Goal: Information Seeking & Learning: Learn about a topic

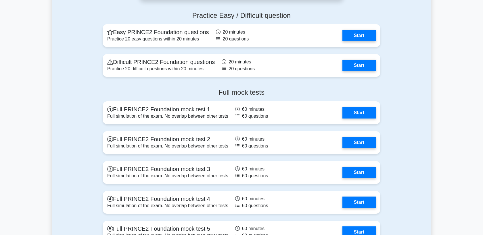
scroll to position [759, 0]
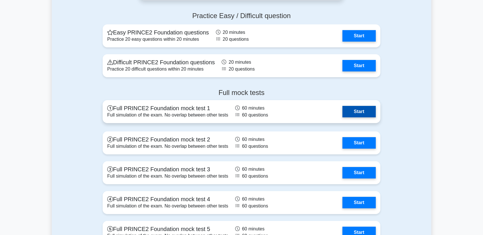
click at [350, 113] on link "Start" at bounding box center [358, 111] width 33 height 11
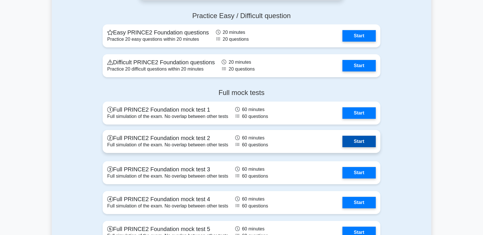
scroll to position [585, 0]
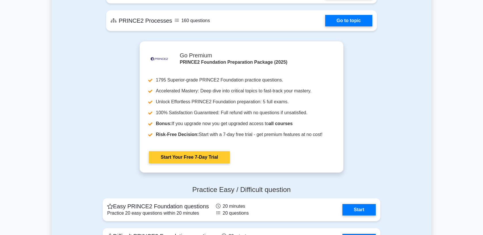
click at [176, 157] on link "Start Your Free 7-Day Trial" at bounding box center [189, 157] width 81 height 12
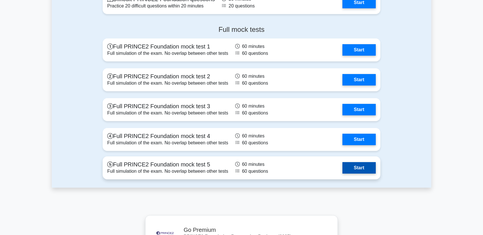
scroll to position [734, 0]
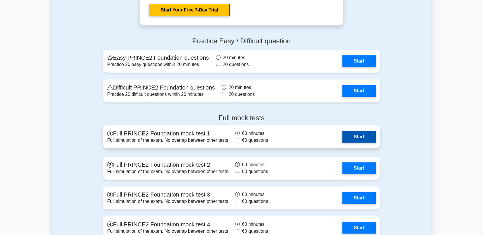
click at [361, 138] on link "Start" at bounding box center [358, 136] width 33 height 11
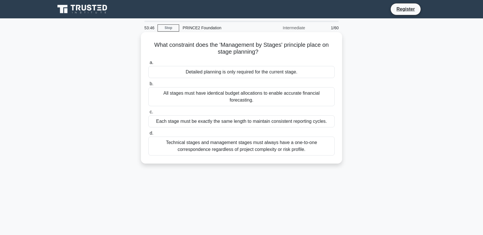
click at [200, 74] on div "Detailed planning is only required for the current stage." at bounding box center [241, 72] width 186 height 12
click at [148, 65] on input "a. Detailed planning is only required for the current stage." at bounding box center [148, 63] width 0 height 4
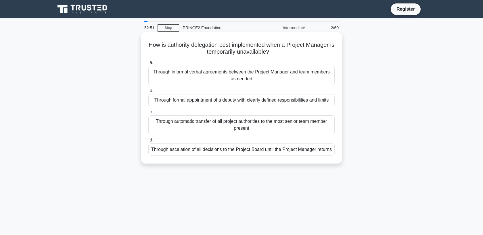
click at [231, 103] on div "Through formal appointment of a deputy with clearly defined responsibilities an…" at bounding box center [241, 100] width 186 height 12
click at [148, 93] on input "b. Through formal appointment of a deputy with clearly defined responsibilities…" at bounding box center [148, 91] width 0 height 4
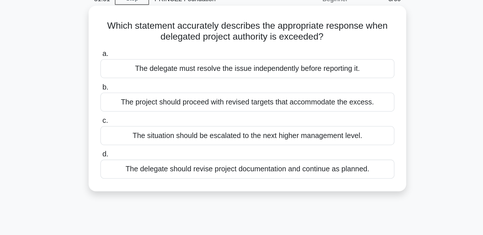
click at [226, 113] on div "The situation should be escalated to the next higher management level." at bounding box center [241, 115] width 186 height 12
click at [148, 107] on input "c. The situation should be escalated to the next higher management level." at bounding box center [148, 105] width 0 height 4
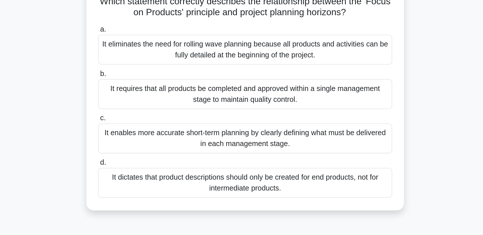
click at [241, 131] on div "It enables more accurate short-term planning by clearly defining what must be d…" at bounding box center [241, 131] width 186 height 19
click at [148, 121] on input "c. It enables more accurate short-term planning by clearly defining what must b…" at bounding box center [148, 119] width 0 height 4
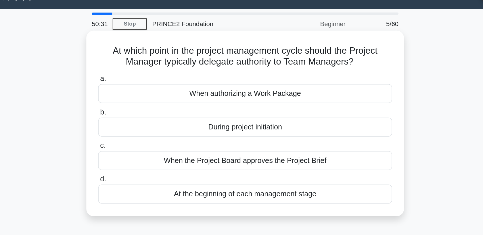
click at [241, 93] on div "During project initiation" at bounding box center [241, 93] width 186 height 12
click at [148, 86] on input "b. During project initiation" at bounding box center [148, 84] width 0 height 4
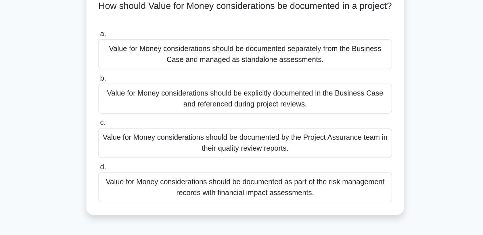
click at [251, 103] on div "Value for Money considerations should be explicitly documented in the Business …" at bounding box center [241, 103] width 186 height 19
click at [148, 93] on input "b. Value for Money considerations should be explicitly documented in the Busine…" at bounding box center [148, 91] width 0 height 4
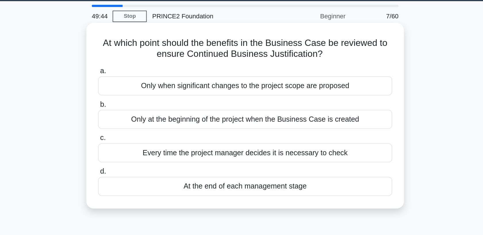
click at [232, 138] on div "At the end of each management stage" at bounding box center [241, 136] width 186 height 12
click at [148, 128] on input "d. At the end of each management stage" at bounding box center [148, 127] width 0 height 4
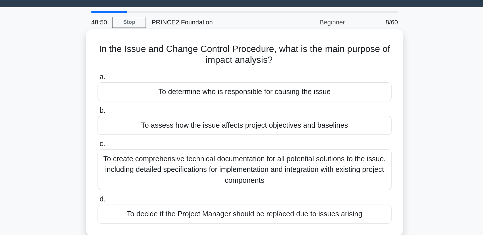
click at [251, 93] on div "To assess how the issue affects project objectives and baselines" at bounding box center [241, 93] width 186 height 12
click at [148, 86] on input "b. To assess how the issue affects project objectives and baselines" at bounding box center [148, 84] width 0 height 4
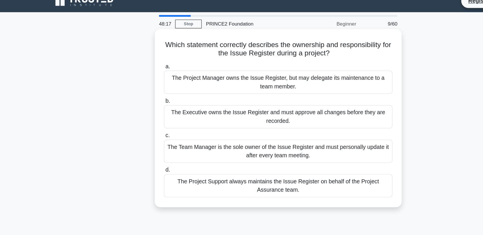
click at [318, 74] on div "The Project Manager owns the Issue Register, but may delegate its maintenance t…" at bounding box center [241, 75] width 186 height 19
click at [148, 65] on input "a. The Project Manager owns the Issue Register, but may delegate its maintenanc…" at bounding box center [148, 63] width 0 height 4
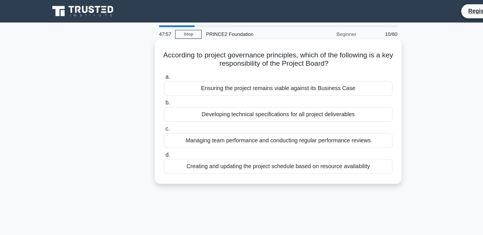
click at [303, 71] on div "Ensuring the project remains viable against its Business Case" at bounding box center [241, 72] width 186 height 12
click at [148, 65] on input "a. Ensuring the project remains viable against its Business Case" at bounding box center [148, 63] width 0 height 4
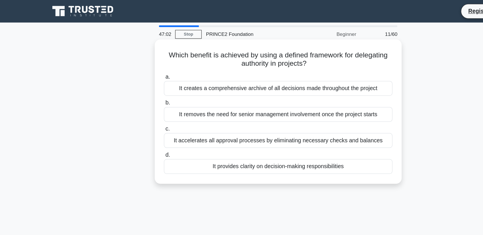
click at [270, 113] on div "It accelerates all approval processes by eliminating necessary checks and balan…" at bounding box center [241, 115] width 186 height 12
click at [148, 107] on input "c. It accelerates all approval processes by eliminating necessary checks and ba…" at bounding box center [148, 105] width 0 height 4
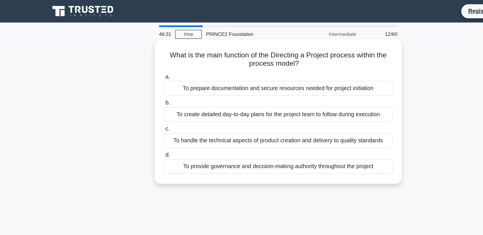
click at [283, 139] on div "To provide governance and decision-making authority throughout the project" at bounding box center [241, 136] width 186 height 12
click at [148, 128] on input "d. To provide governance and decision-making authority throughout the project" at bounding box center [148, 127] width 0 height 4
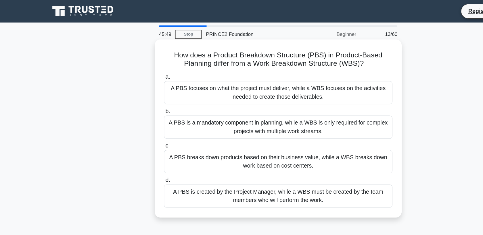
click at [272, 159] on div "A PBS is created by the Project Manager, while a WBS must be created by the tea…" at bounding box center [241, 160] width 186 height 19
click at [148, 149] on input "d. A PBS is created by the Project Manager, while a WBS must be created by the …" at bounding box center [148, 147] width 0 height 4
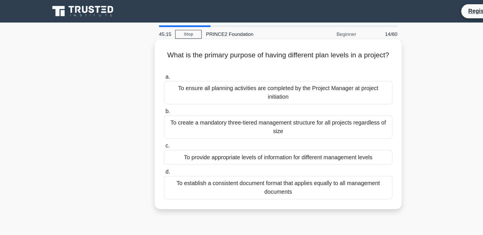
click at [264, 132] on div "To provide appropriate levels of information for different management levels" at bounding box center [241, 128] width 186 height 12
click at [148, 121] on input "c. To provide appropriate levels of information for different management levels" at bounding box center [148, 119] width 0 height 4
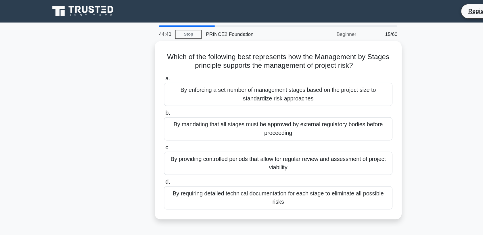
click at [264, 132] on div "By providing controlled periods that allow for regular review and assessment of…" at bounding box center [241, 133] width 186 height 19
click at [148, 122] on input "c. By providing controlled periods that allow for regular review and assessment…" at bounding box center [148, 121] width 0 height 4
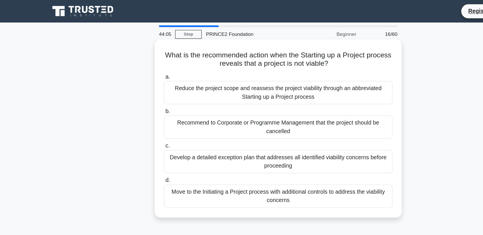
click at [265, 104] on div "Recommend to Corporate or Programme Management that the project should be cance…" at bounding box center [241, 103] width 186 height 19
click at [148, 93] on input "b. Recommend to Corporate or Programme Management that the project should be ca…" at bounding box center [148, 91] width 0 height 4
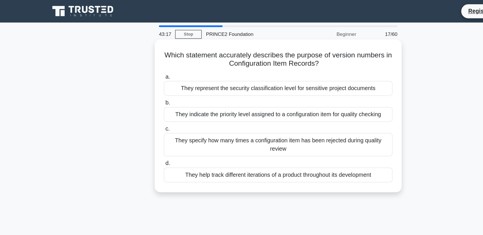
click at [241, 144] on div "They help track different iterations of a product throughout its development" at bounding box center [241, 143] width 186 height 12
click at [148, 135] on input "d. They help track different iterations of a product throughout its development" at bounding box center [148, 134] width 0 height 4
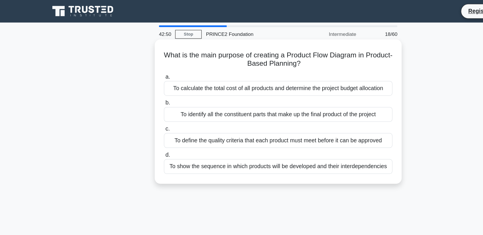
drag, startPoint x: 241, startPoint y: 144, endPoint x: 241, endPoint y: 141, distance: 3.7
click at [241, 144] on div "What is the main purpose of creating a Product Flow Diagram in Product-Based Pl…" at bounding box center [241, 90] width 197 height 113
click at [243, 134] on div "To show the sequence in which products will be developed and their interdepende…" at bounding box center [241, 136] width 186 height 12
click at [148, 128] on input "d. To show the sequence in which products will be developed and their interdepe…" at bounding box center [148, 127] width 0 height 4
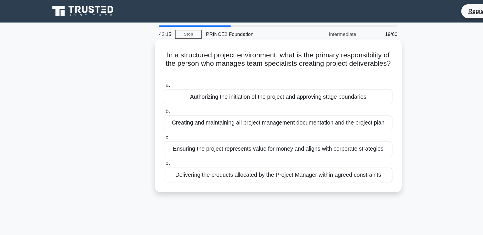
click at [236, 141] on div "Delivering the products allocated by the Project Manager within agreed constrai…" at bounding box center [241, 143] width 186 height 12
click at [148, 135] on input "d. Delivering the products allocated by the Project Manager within agreed const…" at bounding box center [148, 134] width 0 height 4
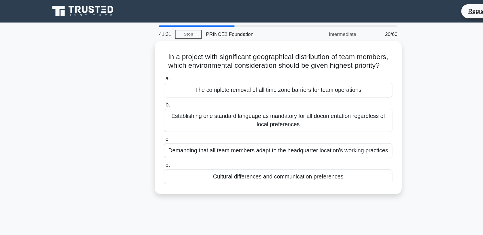
click at [236, 141] on div "Cultural differences and communication preferences" at bounding box center [241, 144] width 186 height 12
click at [148, 137] on input "d. Cultural differences and communication preferences" at bounding box center [148, 135] width 0 height 4
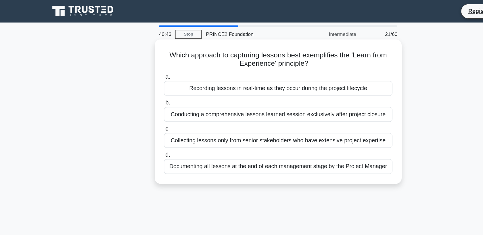
click at [215, 136] on div "Documenting all lessons at the end of each management stage by the Project Mana…" at bounding box center [241, 136] width 186 height 12
click at [148, 128] on input "d. Documenting all lessons at the end of each management stage by the Project M…" at bounding box center [148, 127] width 0 height 4
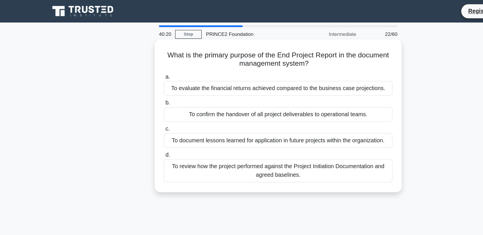
click at [209, 138] on div "To review how the project performed against the Project Initiation Documentatio…" at bounding box center [241, 139] width 186 height 19
click at [148, 128] on input "d. To review how the project performed against the Project Initiation Documenta…" at bounding box center [148, 127] width 0 height 4
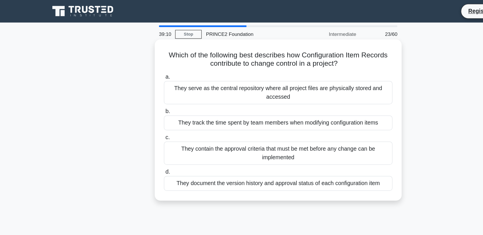
click at [205, 129] on div "They contain the approval criteria that must be met before any change can be im…" at bounding box center [241, 125] width 186 height 19
click at [148, 114] on input "c. They contain the approval criteria that must be met before any change can be…" at bounding box center [148, 112] width 0 height 4
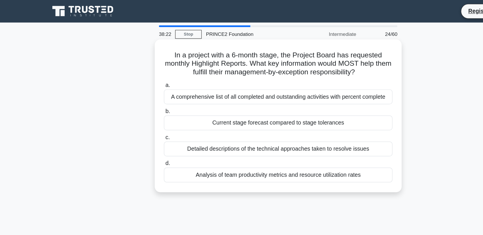
click at [213, 99] on div "Current stage forecast compared to stage tolerances" at bounding box center [241, 100] width 186 height 12
click at [148, 93] on input "b. Current stage forecast compared to stage tolerances" at bounding box center [148, 91] width 0 height 4
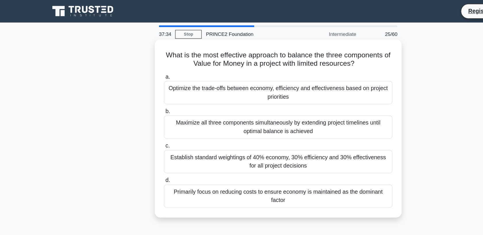
click at [232, 71] on div "Optimize the trade-offs between economy, efficiency and effectiveness based on …" at bounding box center [241, 75] width 186 height 19
click at [148, 65] on input "a. Optimize the trade-offs between economy, efficiency and effectiveness based …" at bounding box center [148, 63] width 0 height 4
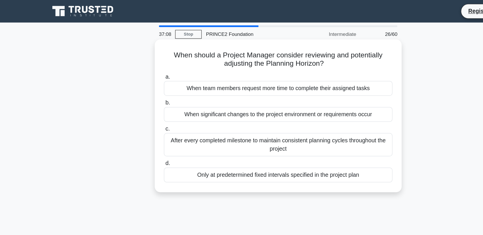
click at [195, 145] on div "Only at predetermined fixed intervals specified in the project plan" at bounding box center [241, 143] width 186 height 12
click at [148, 135] on input "d. Only at predetermined fixed intervals specified in the project plan" at bounding box center [148, 134] width 0 height 4
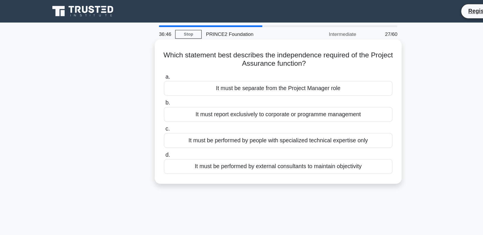
click at [232, 70] on div "It must be separate from the Project Manager role" at bounding box center [241, 72] width 186 height 12
click at [148, 65] on input "a. It must be separate from the Project Manager role" at bounding box center [148, 63] width 0 height 4
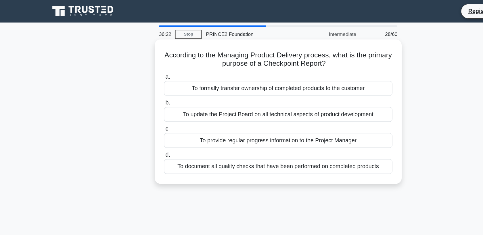
click at [220, 110] on div "To provide regular progress information to the Project Manager" at bounding box center [241, 115] width 186 height 12
click at [148, 107] on input "c. To provide regular progress information to the Project Manager" at bounding box center [148, 105] width 0 height 4
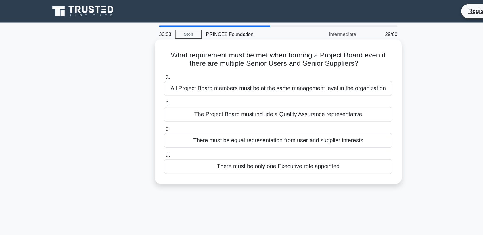
click at [214, 137] on div "There must be only one Executive role appointed" at bounding box center [241, 136] width 186 height 12
click at [148, 128] on input "d. There must be only one Executive role appointed" at bounding box center [148, 127] width 0 height 4
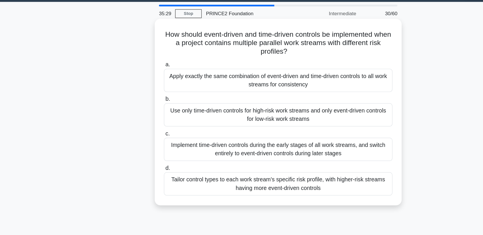
click at [218, 168] on div "Tailor control types to each work stream's specific risk profile, with higher-r…" at bounding box center [241, 166] width 186 height 19
click at [148, 156] on input "d. Tailor control types to each work stream's specific risk profile, with highe…" at bounding box center [148, 154] width 0 height 4
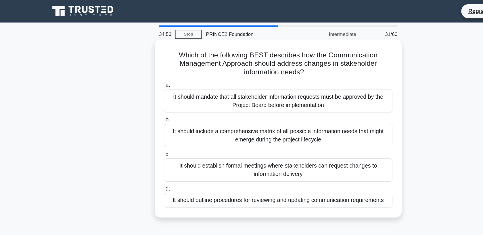
click at [220, 163] on div "It should outline procedures for reviewing and updating communication requireme…" at bounding box center [241, 163] width 186 height 12
click at [148, 156] on input "d. It should outline procedures for reviewing and updating communication requir…" at bounding box center [148, 154] width 0 height 4
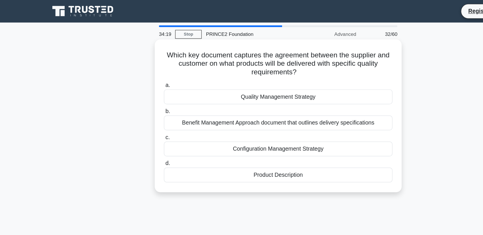
click at [257, 76] on div "Quality Management Strategy" at bounding box center [241, 79] width 186 height 12
click at [148, 72] on input "a. Quality Management Strategy" at bounding box center [148, 70] width 0 height 4
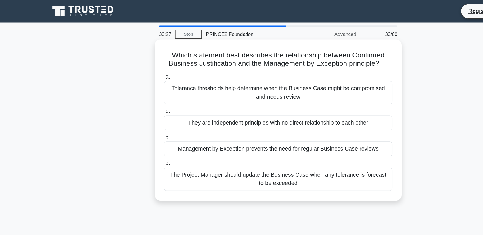
click at [256, 80] on div "Tolerance thresholds help determine when the Business Case might be compromised…" at bounding box center [241, 75] width 186 height 19
click at [148, 65] on input "a. Tolerance thresholds help determine when the Business Case might be compromi…" at bounding box center [148, 63] width 0 height 4
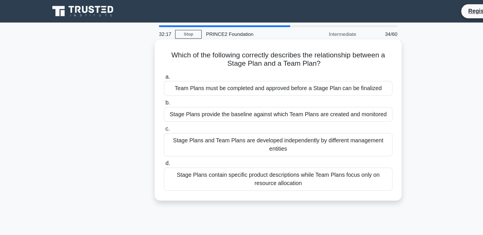
click at [252, 71] on div "Team Plans must be completed and approved before a Stage Plan can be finalized" at bounding box center [241, 72] width 186 height 12
click at [148, 65] on input "a. Team Plans must be completed and approved before a Stage Plan can be finaliz…" at bounding box center [148, 63] width 0 height 4
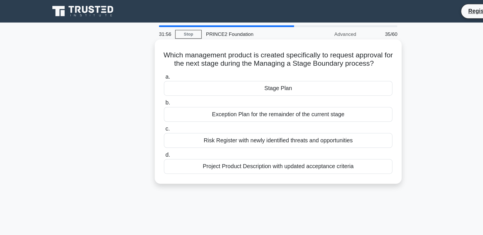
click at [235, 71] on div "Stage Plan" at bounding box center [241, 72] width 186 height 12
click at [148, 65] on input "a. Stage Plan" at bounding box center [148, 63] width 0 height 4
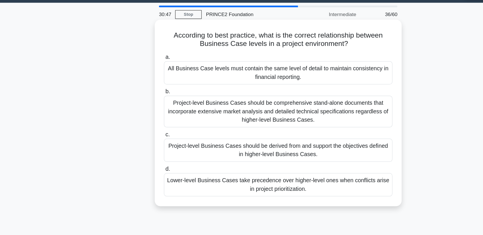
click at [225, 131] on div "Project-level Business Cases should be derived from and support the objectives …" at bounding box center [241, 138] width 186 height 19
click at [148, 128] on input "c. Project-level Business Cases should be derived from and support the objectiv…" at bounding box center [148, 126] width 0 height 4
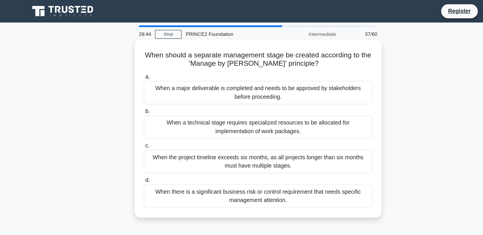
click at [240, 155] on div "When there is a significant business risk or control requirement that needs spe…" at bounding box center [241, 160] width 186 height 19
click at [148, 149] on input "d. When there is a significant business risk or control requirement that needs …" at bounding box center [148, 147] width 0 height 4
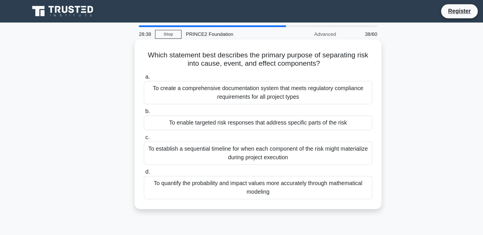
click at [243, 128] on div "To establish a sequential timeline for when each component of the risk might ma…" at bounding box center [241, 125] width 186 height 19
click at [148, 114] on input "c. To establish a sequential timeline for when each component of the risk might…" at bounding box center [148, 112] width 0 height 4
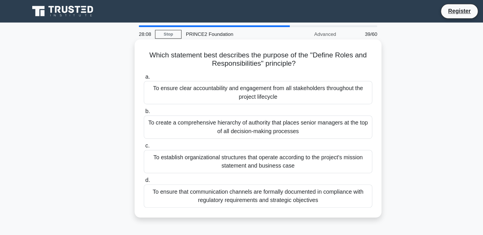
click at [255, 82] on div "To ensure clear accountability and engagement from all stakeholders throughout …" at bounding box center [241, 75] width 186 height 19
click at [148, 65] on input "a. To ensure clear accountability and engagement from all stakeholders througho…" at bounding box center [148, 63] width 0 height 4
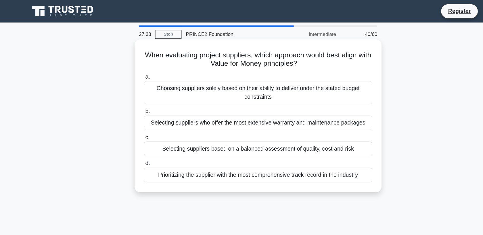
click at [255, 120] on div "Selecting suppliers based on a balanced assessment of quality, cost and risk" at bounding box center [241, 122] width 186 height 12
click at [148, 114] on input "c. Selecting suppliers based on a balanced assessment of quality, cost and risk" at bounding box center [148, 112] width 0 height 4
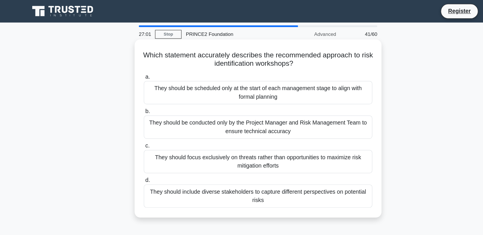
click at [239, 164] on div "They should include diverse stakeholders to capture different perspectives on p…" at bounding box center [241, 160] width 186 height 19
click at [148, 149] on input "d. They should include diverse stakeholders to capture different perspectives o…" at bounding box center [148, 147] width 0 height 4
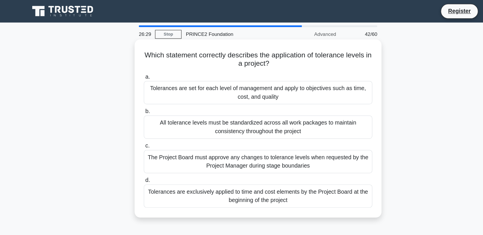
click at [252, 78] on div "Tolerances are set for each level of management and apply to objectives such as…" at bounding box center [241, 75] width 186 height 19
click at [148, 65] on input "a. Tolerances are set for each level of management and apply to objectives such…" at bounding box center [148, 63] width 0 height 4
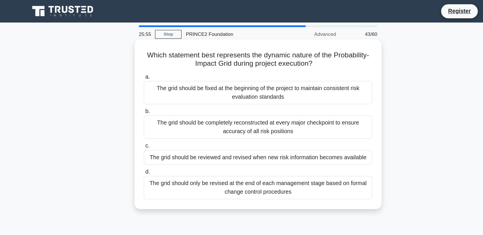
click at [246, 129] on div "The grid should be reviewed and revised when new risk information becomes avail…" at bounding box center [241, 128] width 186 height 12
click at [148, 121] on input "c. The grid should be reviewed and revised when new risk information becomes av…" at bounding box center [148, 119] width 0 height 4
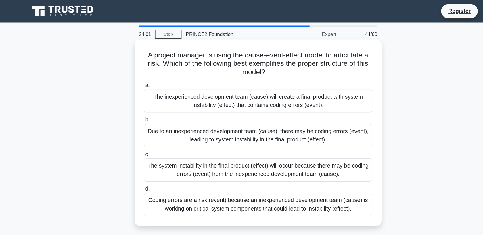
click at [239, 113] on div "Due to an inexperienced development team (cause), there may be coding errors (e…" at bounding box center [241, 110] width 186 height 19
click at [148, 100] on input "b. Due to an inexperienced development team (cause), there may be coding errors…" at bounding box center [148, 98] width 0 height 4
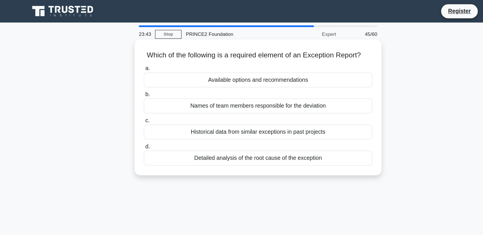
click at [239, 69] on div "Available options and recommendations" at bounding box center [241, 65] width 186 height 12
click at [148, 58] on input "a. Available options and recommendations" at bounding box center [148, 56] width 0 height 4
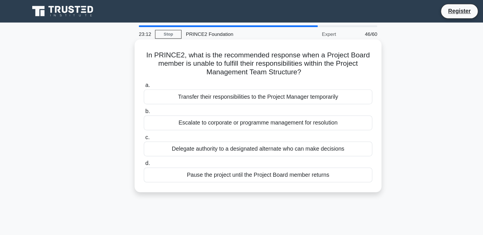
click at [233, 123] on div "Delegate authority to a designated alternate who can make decisions" at bounding box center [241, 122] width 186 height 12
click at [148, 114] on input "c. Delegate authority to a designated alternate who can make decisions" at bounding box center [148, 112] width 0 height 4
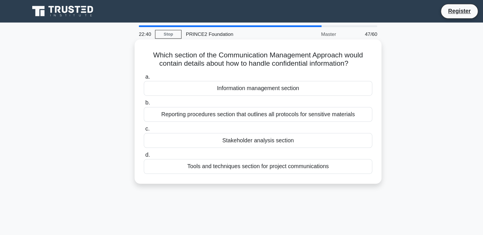
click at [251, 71] on div "Information management section" at bounding box center [241, 72] width 186 height 12
click at [148, 65] on input "a. Information management section" at bounding box center [148, 63] width 0 height 4
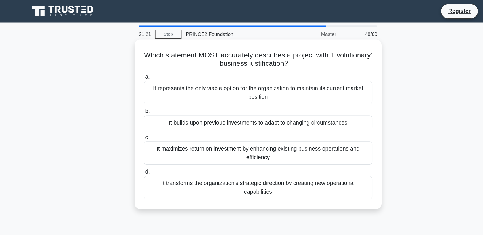
click at [234, 159] on div "It transforms the organization's strategic direction by creating new operationa…" at bounding box center [241, 153] width 186 height 19
click at [148, 142] on input "d. It transforms the organization's strategic direction by creating new operati…" at bounding box center [148, 140] width 0 height 4
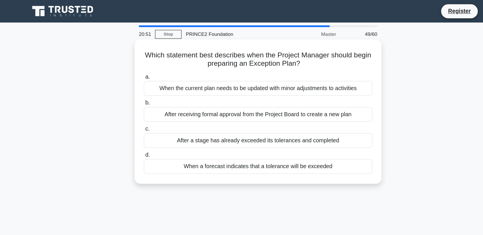
click at [253, 117] on div "After a stage has already exceeded its tolerances and completed" at bounding box center [241, 115] width 186 height 12
click at [148, 107] on input "c. After a stage has already exceeded its tolerances and completed" at bounding box center [148, 105] width 0 height 4
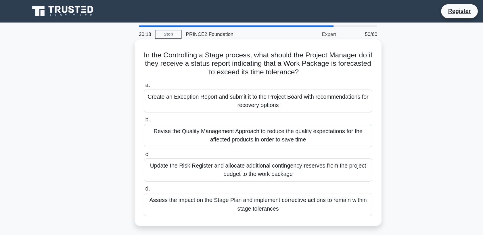
click at [224, 170] on div "Assess the impact on the Stage Plan and implement corrective actions to remain …" at bounding box center [241, 166] width 186 height 19
click at [148, 156] on input "d. Assess the impact on the Stage Plan and implement corrective actions to rema…" at bounding box center [148, 154] width 0 height 4
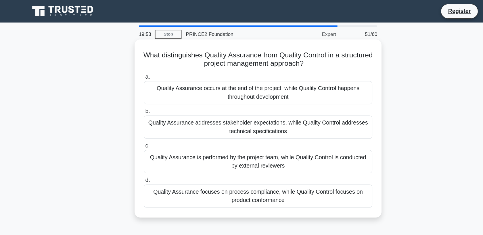
click at [282, 77] on div "Quality Assurance occurs at the end of the project, while Quality Control happe…" at bounding box center [241, 75] width 186 height 19
click at [148, 65] on input "a. Quality Assurance occurs at the end of the project, while Quality Control ha…" at bounding box center [148, 63] width 0 height 4
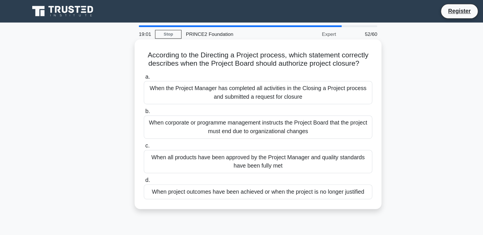
click at [244, 160] on div "When project outcomes have been achieved or when the project is no longer justi…" at bounding box center [241, 157] width 186 height 12
click at [148, 149] on input "d. When project outcomes have been achieved or when the project is no longer ju…" at bounding box center [148, 147] width 0 height 4
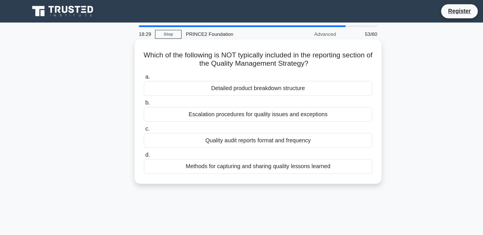
click at [256, 140] on div "Methods for capturing and sharing quality lessons learned" at bounding box center [241, 136] width 186 height 12
click at [148, 128] on input "d. Methods for capturing and sharing quality lessons learned" at bounding box center [148, 127] width 0 height 4
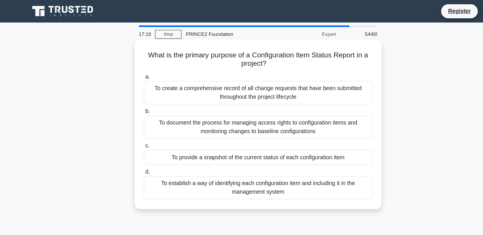
click at [182, 131] on div "To provide a snapshot of the current status of each configuration item" at bounding box center [241, 128] width 186 height 12
click at [148, 121] on input "c. To provide a snapshot of the current status of each configuration item" at bounding box center [148, 119] width 0 height 4
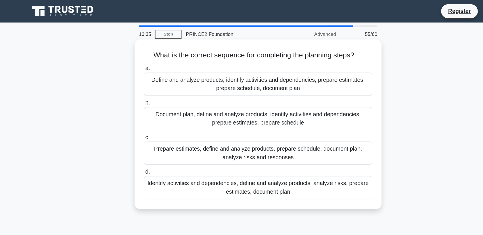
click at [176, 156] on div "Identify activities and dependencies, define and analyze products, analyze risk…" at bounding box center [241, 153] width 186 height 19
click at [148, 142] on input "d. Identify activities and dependencies, define and analyze products, analyze r…" at bounding box center [148, 140] width 0 height 4
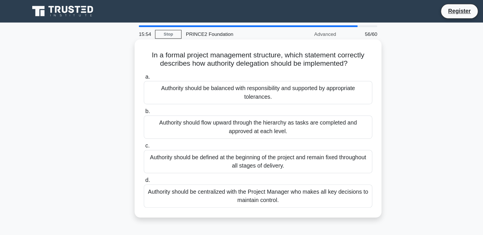
click at [227, 76] on div "Authority should be balanced with responsibility and supported by appropriate t…" at bounding box center [241, 75] width 186 height 19
click at [148, 65] on input "a. Authority should be balanced with responsibility and supported by appropriat…" at bounding box center [148, 63] width 0 height 4
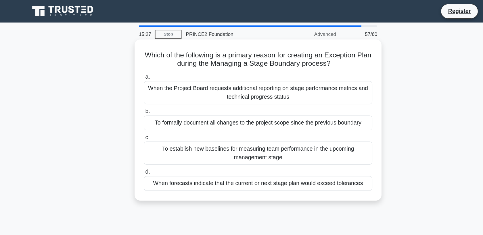
click at [179, 146] on div "When forecasts indicate that the current or next stage plan would exceed tolera…" at bounding box center [241, 150] width 186 height 12
click at [148, 142] on input "d. When forecasts indicate that the current or next stage plan would exceed tol…" at bounding box center [148, 140] width 0 height 4
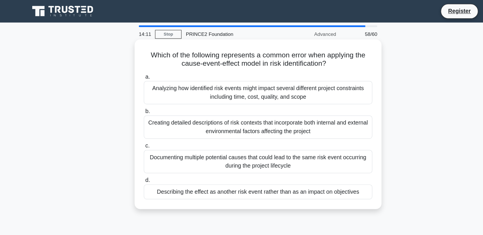
click at [230, 157] on div "Describing the effect as another risk event rather than as an impact on objecti…" at bounding box center [241, 157] width 186 height 12
click at [148, 149] on input "d. Describing the effect as another risk event rather than as an impact on obje…" at bounding box center [148, 147] width 0 height 4
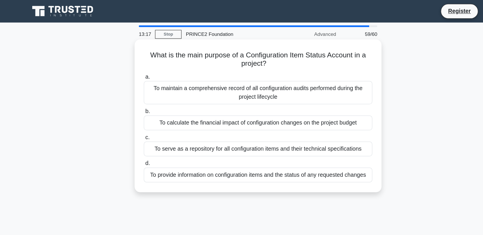
click at [321, 121] on div "To serve as a repository for all configuration items and their technical specif…" at bounding box center [241, 122] width 186 height 12
click at [148, 114] on input "c. To serve as a repository for all configuration items and their technical spe…" at bounding box center [148, 112] width 0 height 4
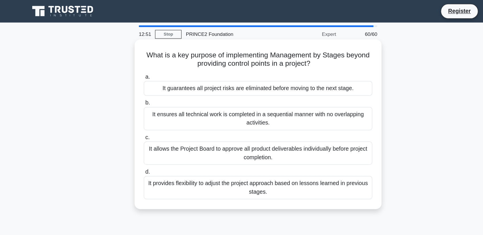
click at [272, 157] on div "It provides flexibility to adjust the project approach based on lessons learned…" at bounding box center [241, 153] width 186 height 19
click at [148, 142] on input "d. It provides flexibility to adjust the project approach based on lessons lear…" at bounding box center [148, 140] width 0 height 4
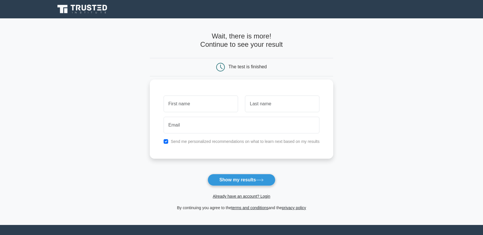
click at [206, 104] on input "text" at bounding box center [200, 104] width 74 height 17
type input "Ruta"
click at [261, 105] on input "text" at bounding box center [282, 104] width 74 height 17
type input "Rast"
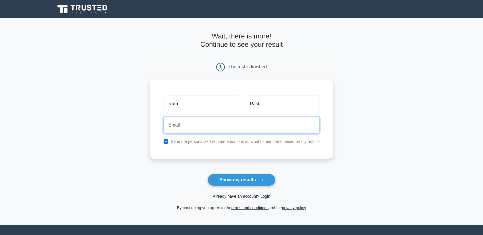
click at [204, 123] on input "email" at bounding box center [241, 125] width 156 height 17
type input "ruta.rastauskaite@gmail.com"
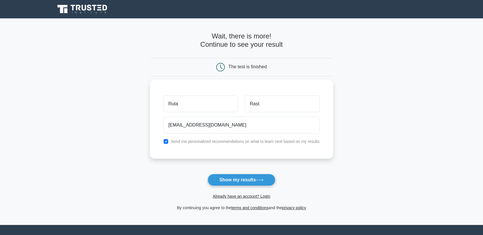
click at [232, 141] on label "Send me personalized recommendations on what to learn next based on my results" at bounding box center [245, 141] width 149 height 5
click at [230, 143] on label "Send me personalized recommendations on what to learn next based on my results" at bounding box center [245, 141] width 149 height 5
click at [242, 177] on button "Show my results" at bounding box center [241, 180] width 68 height 12
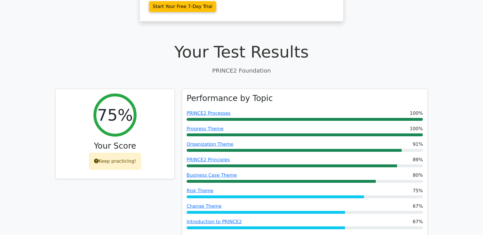
scroll to position [151, 0]
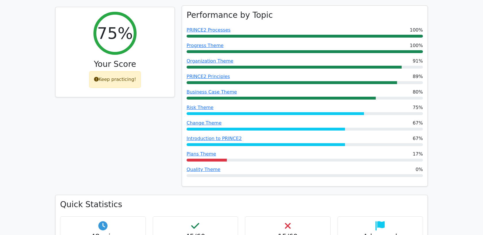
scroll to position [234, 0]
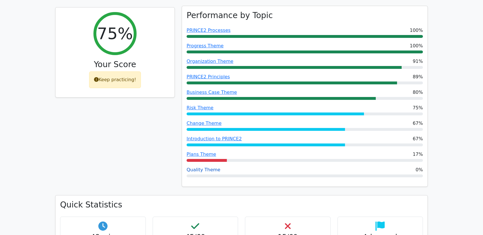
click at [200, 167] on link "Quality Theme" at bounding box center [203, 169] width 34 height 5
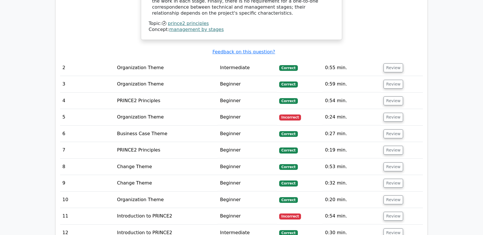
scroll to position [743, 0]
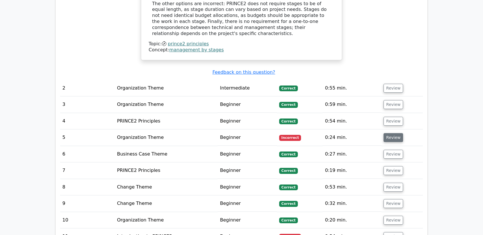
click at [389, 133] on button "Review" at bounding box center [393, 137] width 20 height 9
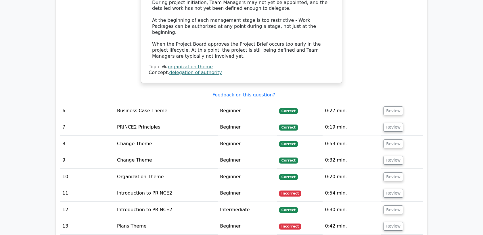
scroll to position [1094, 0]
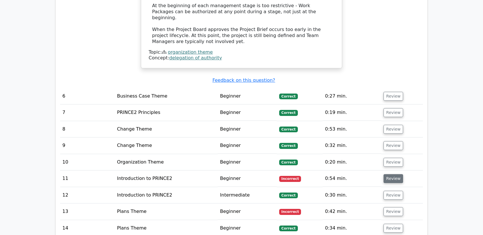
click at [396, 174] on button "Review" at bounding box center [393, 178] width 20 height 9
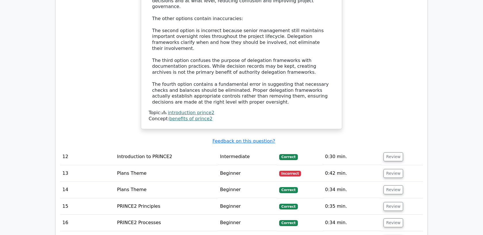
scroll to position [1445, 0]
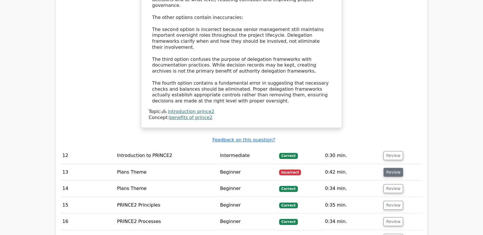
click at [391, 168] on button "Review" at bounding box center [393, 172] width 20 height 9
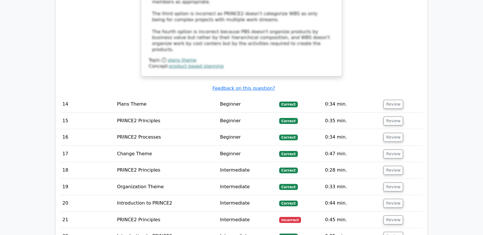
scroll to position [1836, 0]
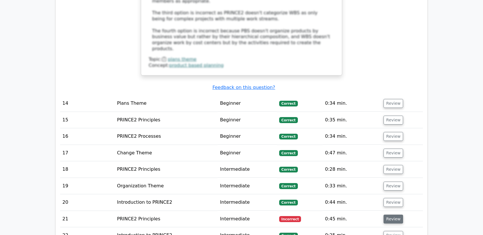
click at [387, 215] on button "Review" at bounding box center [393, 219] width 20 height 9
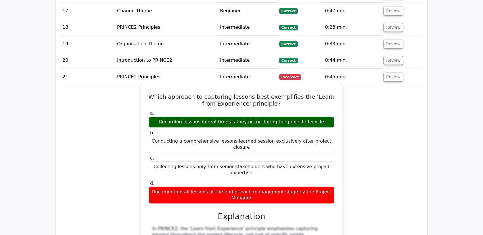
scroll to position [1977, 0]
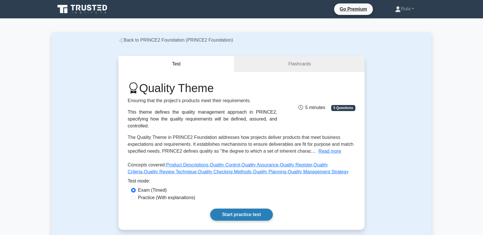
click at [228, 216] on link "Start practice test" at bounding box center [241, 215] width 62 height 12
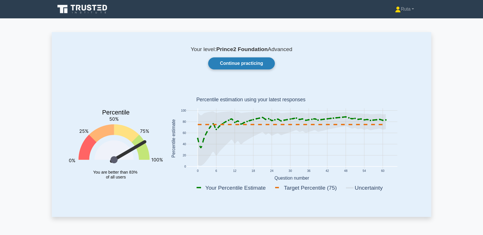
click at [233, 64] on link "Continue practicing" at bounding box center [241, 63] width 67 height 12
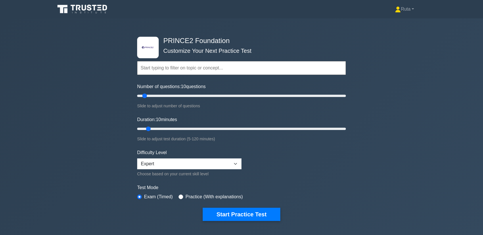
click at [230, 70] on input "text" at bounding box center [241, 68] width 209 height 14
click at [97, 9] on icon at bounding box center [82, 9] width 55 height 11
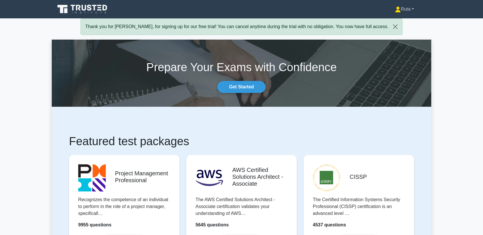
click at [405, 10] on link "Ruta" at bounding box center [404, 8] width 47 height 11
click at [249, 86] on link "Get Started" at bounding box center [241, 87] width 48 height 12
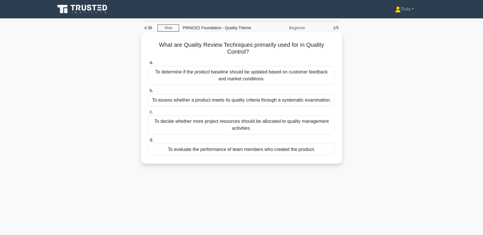
click at [216, 101] on div "To assess whether a product meets its quality criteria through a systematic exa…" at bounding box center [241, 100] width 186 height 12
click at [148, 93] on input "b. To assess whether a product meets its quality criteria through a systematic …" at bounding box center [148, 91] width 0 height 4
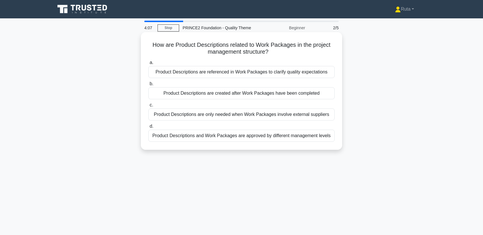
click at [221, 75] on div "Product Descriptions are referenced in Work Packages to clarify quality expecta…" at bounding box center [241, 72] width 186 height 12
click at [148, 65] on input "a. Product Descriptions are referenced in Work Packages to clarify quality expe…" at bounding box center [148, 63] width 0 height 4
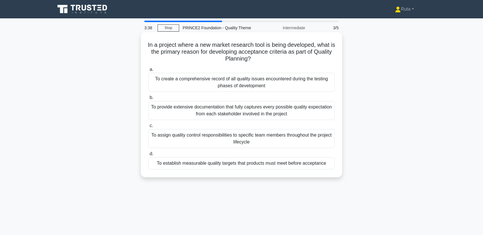
click at [221, 165] on div "To establish measurable quality targets that products must meet before acceptan…" at bounding box center [241, 163] width 186 height 12
click at [148, 156] on input "d. To establish measurable quality targets that products must meet before accep…" at bounding box center [148, 154] width 0 height 4
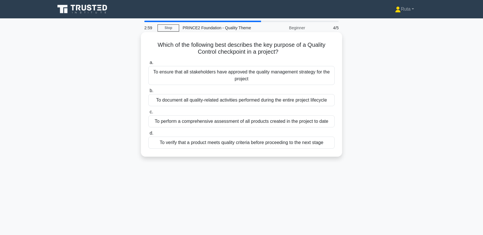
click at [221, 141] on div "To verify that a product meets quality criteria before proceeding to the next s…" at bounding box center [241, 143] width 186 height 12
click at [148, 135] on input "d. To verify that a product meets quality criteria before proceeding to the nex…" at bounding box center [148, 134] width 0 height 4
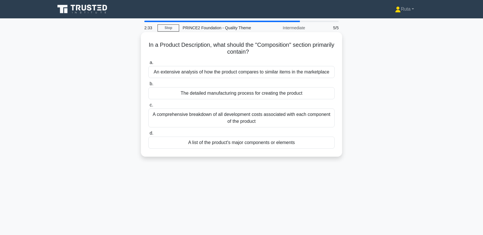
click at [227, 146] on div "A list of the product's major components or elements" at bounding box center [241, 143] width 186 height 12
click at [148, 135] on input "d. A list of the product's major components or elements" at bounding box center [148, 134] width 0 height 4
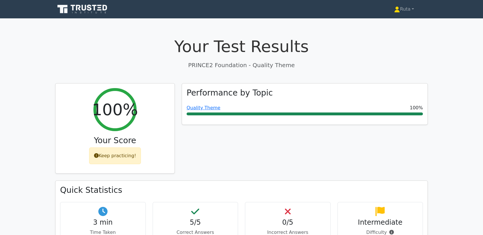
click at [91, 12] on icon at bounding box center [82, 9] width 55 height 11
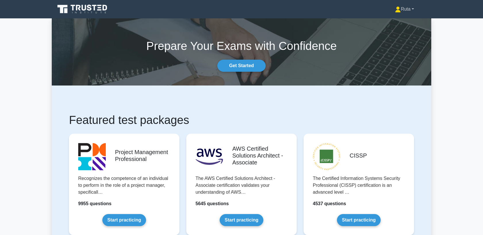
click at [408, 9] on link "Ruta" at bounding box center [404, 8] width 47 height 11
click at [399, 23] on link "Profile" at bounding box center [403, 22] width 45 height 9
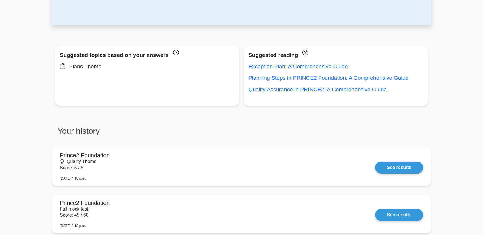
scroll to position [255, 0]
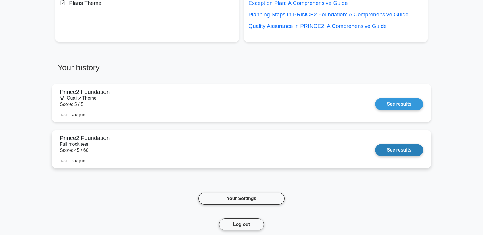
click at [382, 149] on link "See results" at bounding box center [399, 150] width 48 height 12
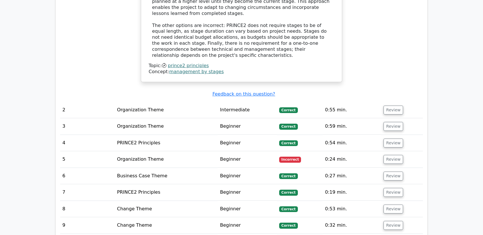
scroll to position [571, 0]
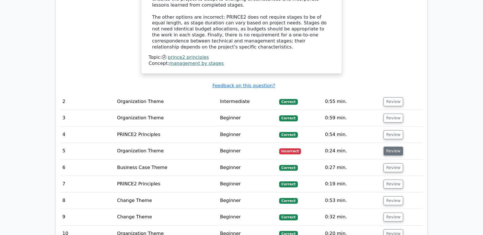
click at [391, 147] on button "Review" at bounding box center [393, 151] width 20 height 9
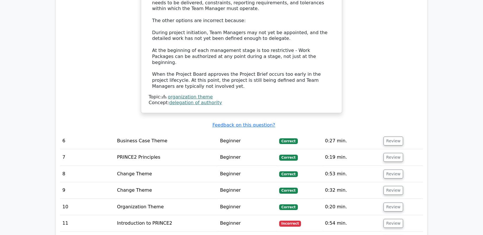
scroll to position [910, 0]
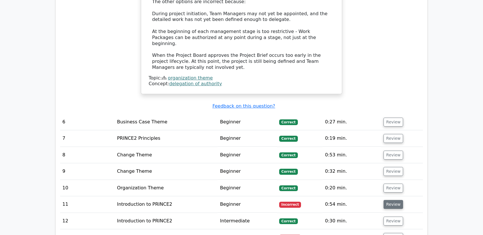
click at [387, 200] on button "Review" at bounding box center [393, 204] width 20 height 9
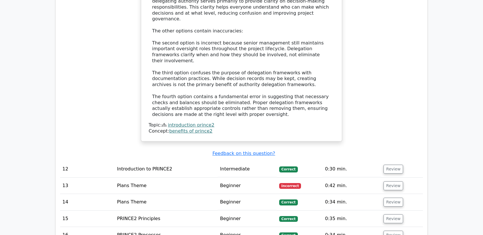
scroll to position [1280, 0]
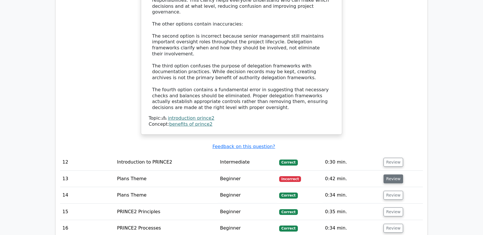
click at [394, 175] on button "Review" at bounding box center [393, 179] width 20 height 9
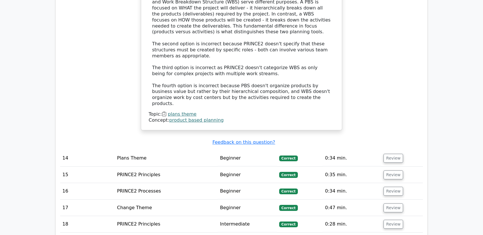
scroll to position [1677, 0]
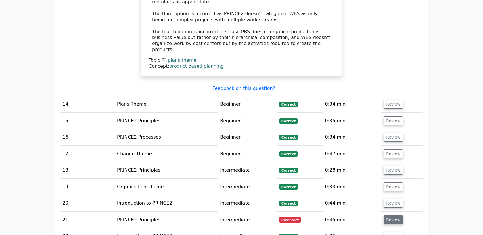
click at [392, 216] on button "Review" at bounding box center [393, 220] width 20 height 9
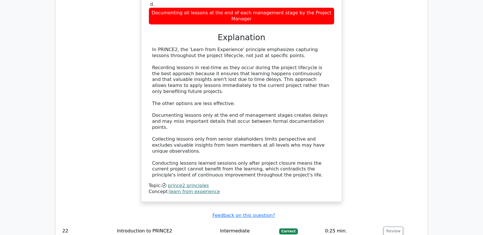
scroll to position [2000, 0]
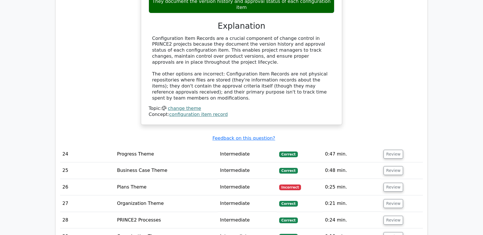
scroll to position [2366, 0]
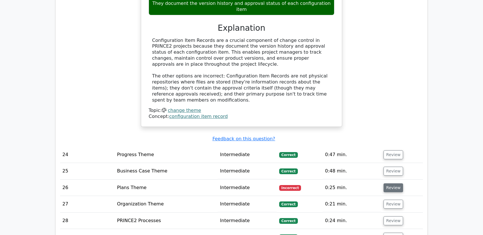
click at [388, 184] on button "Review" at bounding box center [393, 188] width 20 height 9
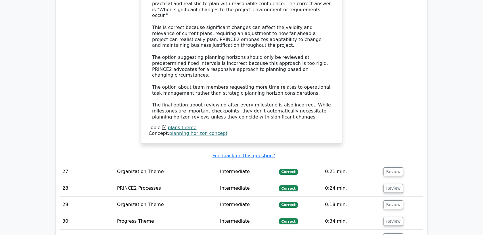
scroll to position [2711, 0]
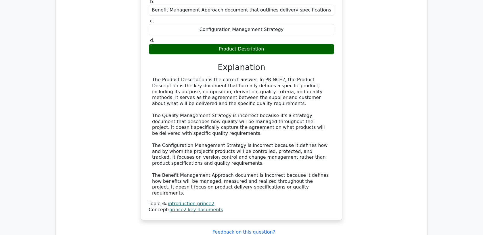
scroll to position [3015, 0]
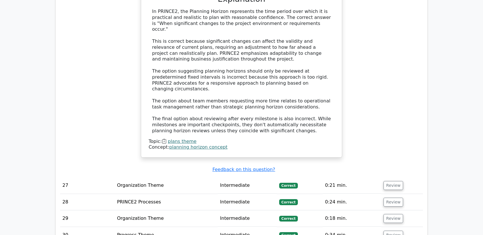
scroll to position [2692, 0]
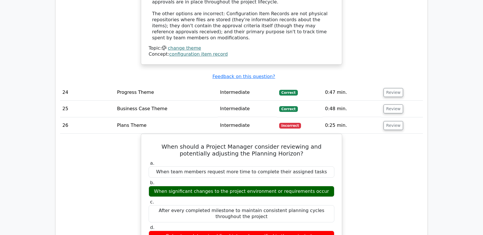
scroll to position [2291, 0]
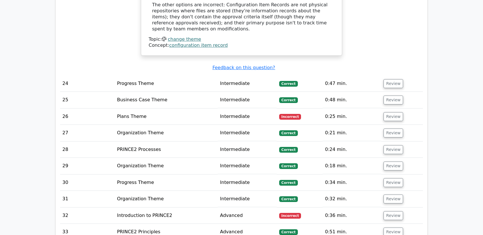
scroll to position [2442, 0]
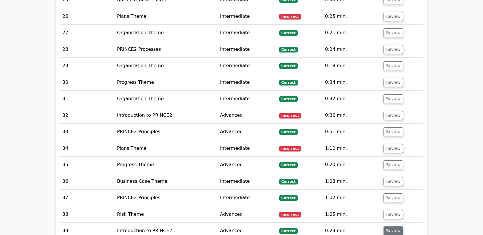
scroll to position [2535, 0]
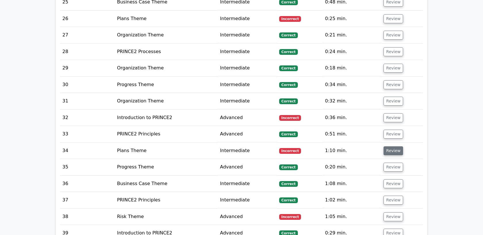
click at [392, 147] on button "Review" at bounding box center [393, 151] width 20 height 9
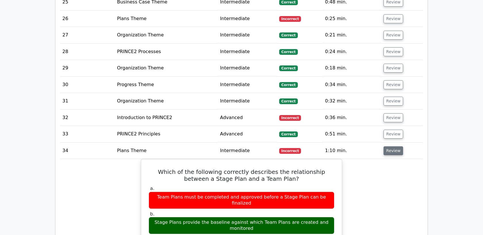
click at [392, 147] on button "Review" at bounding box center [393, 151] width 20 height 9
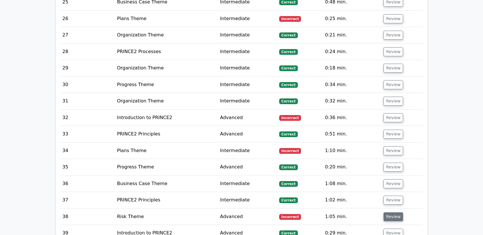
click at [392, 213] on button "Review" at bounding box center [393, 217] width 20 height 9
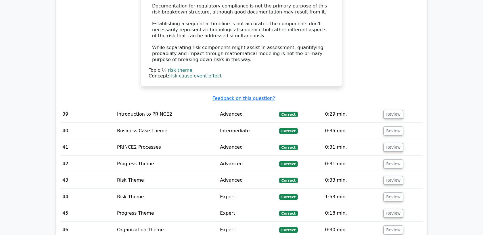
scroll to position [2986, 0]
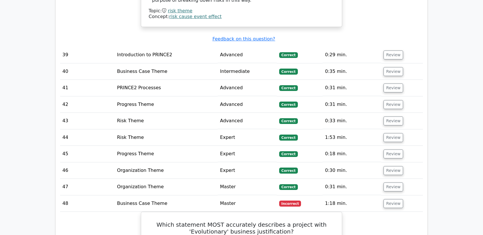
scroll to position [3044, 0]
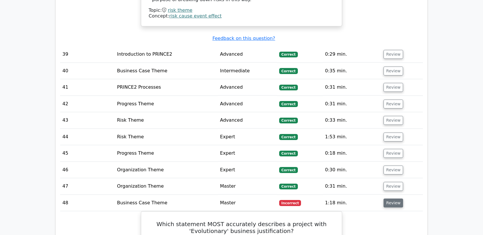
click at [392, 199] on button "Review" at bounding box center [393, 203] width 20 height 9
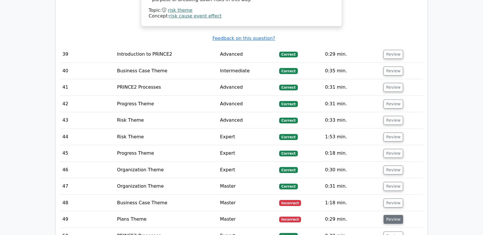
click at [389, 215] on button "Review" at bounding box center [393, 219] width 20 height 9
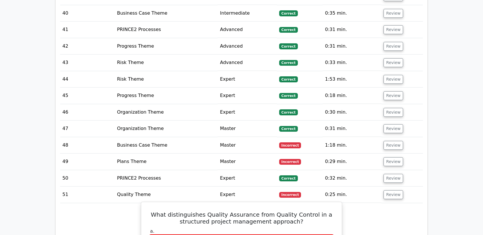
scroll to position [3102, 0]
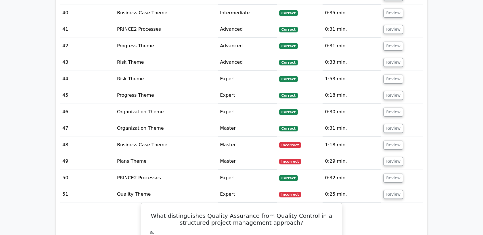
click at [388, 186] on td "Review" at bounding box center [402, 194] width 42 height 16
click at [393, 190] on button "Review" at bounding box center [393, 194] width 20 height 9
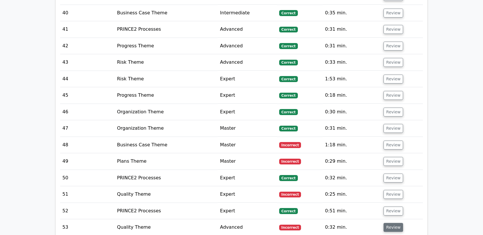
click at [386, 223] on button "Review" at bounding box center [393, 227] width 20 height 9
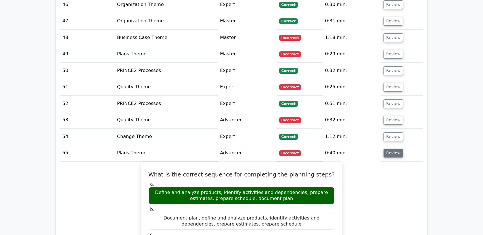
scroll to position [3214, 0]
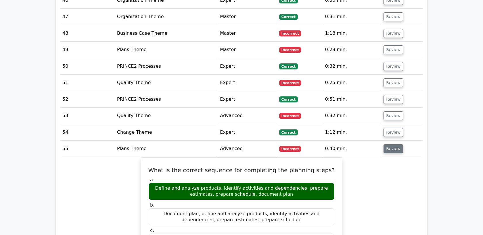
click at [397, 145] on button "Review" at bounding box center [393, 149] width 20 height 9
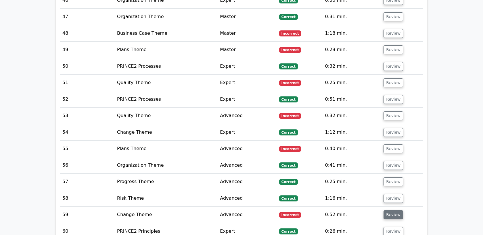
click at [393, 211] on button "Review" at bounding box center [393, 215] width 20 height 9
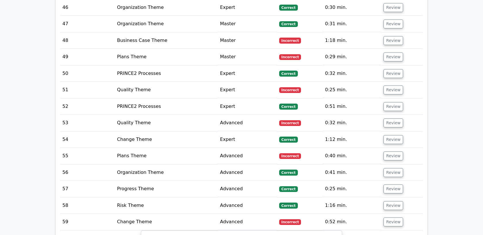
scroll to position [3207, 0]
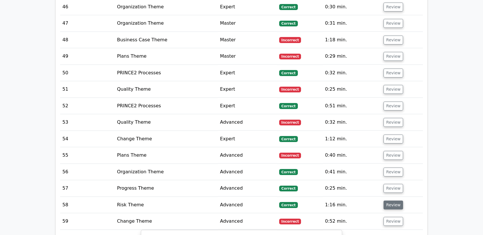
click at [390, 201] on button "Review" at bounding box center [393, 205] width 20 height 9
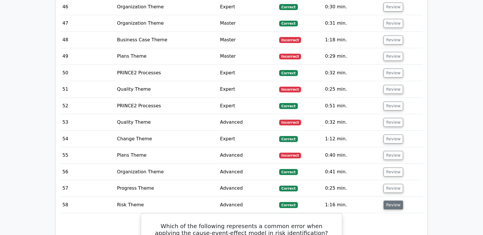
click at [390, 201] on button "Review" at bounding box center [393, 205] width 20 height 9
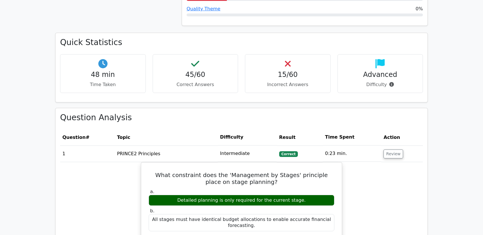
scroll to position [174, 0]
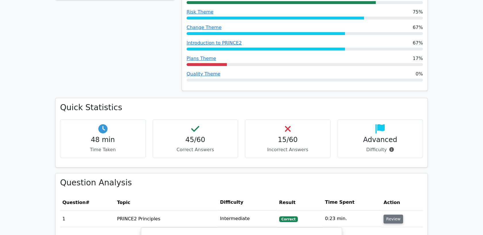
click at [388, 221] on button "Review" at bounding box center [393, 219] width 20 height 9
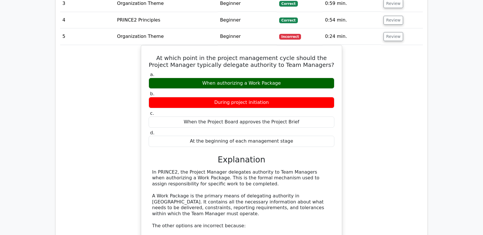
scroll to position [414, 0]
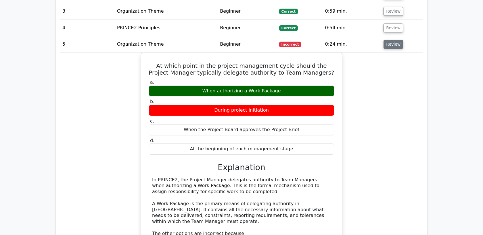
click at [389, 47] on button "Review" at bounding box center [393, 44] width 20 height 9
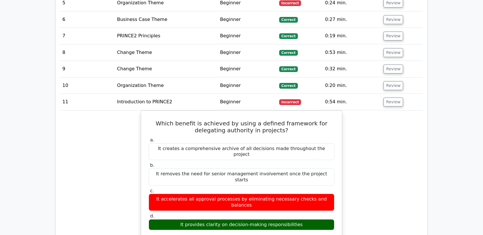
scroll to position [518, 0]
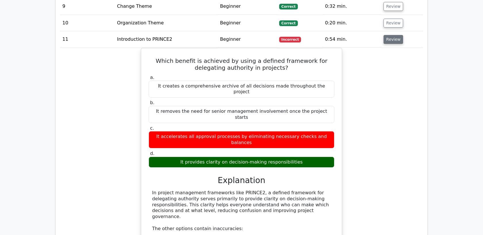
click at [390, 39] on button "Review" at bounding box center [393, 39] width 20 height 9
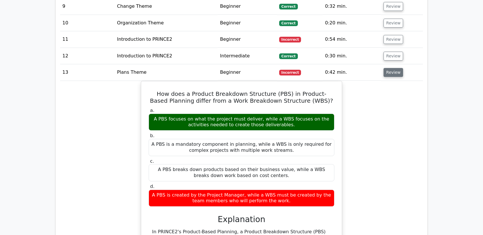
click at [393, 75] on button "Review" at bounding box center [393, 72] width 20 height 9
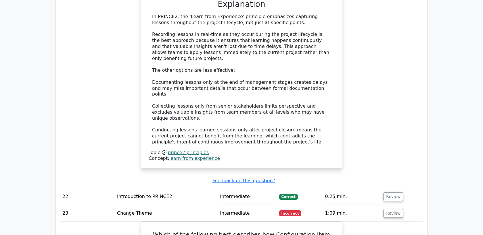
scroll to position [664, 0]
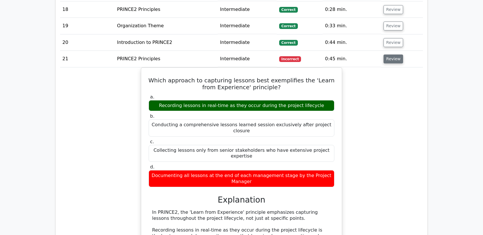
click at [388, 58] on button "Review" at bounding box center [393, 59] width 20 height 9
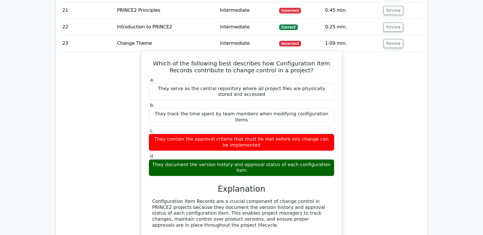
scroll to position [696, 0]
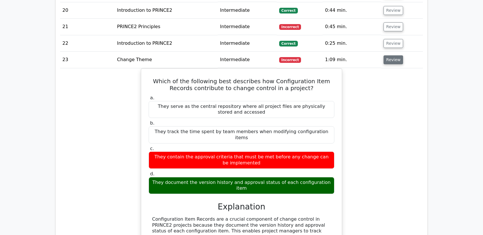
click at [390, 63] on button "Review" at bounding box center [393, 59] width 20 height 9
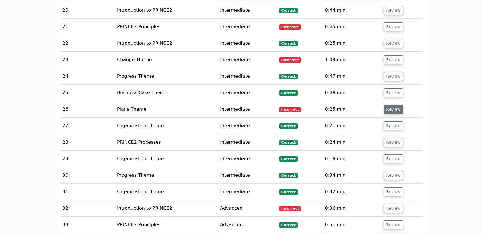
click at [392, 108] on button "Review" at bounding box center [393, 109] width 20 height 9
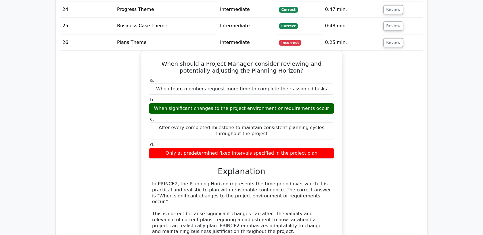
scroll to position [763, 0]
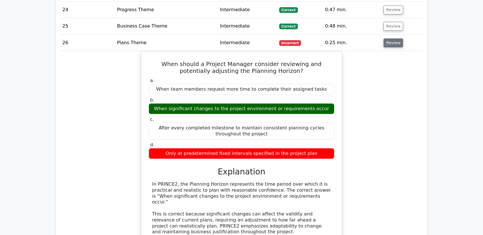
click at [391, 43] on button "Review" at bounding box center [393, 43] width 20 height 9
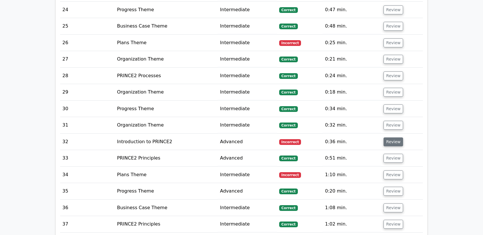
click at [394, 143] on button "Review" at bounding box center [393, 142] width 20 height 9
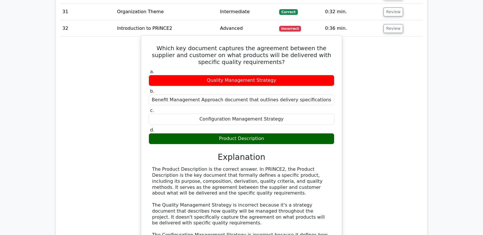
scroll to position [877, 0]
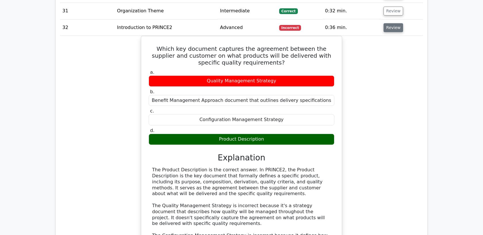
click at [395, 28] on button "Review" at bounding box center [393, 27] width 20 height 9
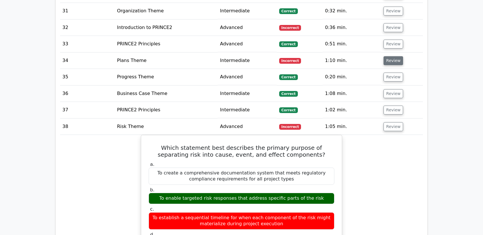
click at [387, 60] on button "Review" at bounding box center [393, 60] width 20 height 9
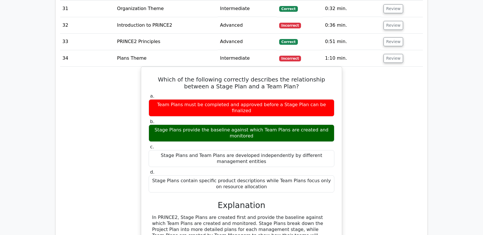
scroll to position [879, 0]
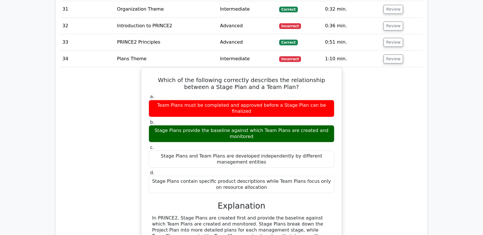
drag, startPoint x: 391, startPoint y: 67, endPoint x: 391, endPoint y: 63, distance: 3.4
click at [391, 59] on button "Review" at bounding box center [393, 59] width 20 height 9
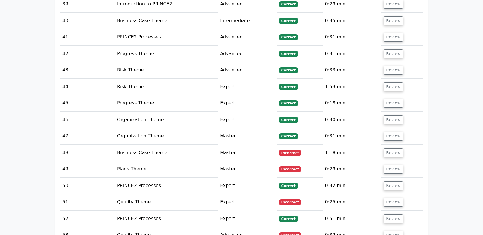
scroll to position [1345, 0]
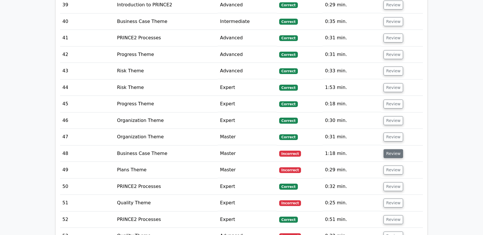
click at [393, 149] on button "Review" at bounding box center [393, 153] width 20 height 9
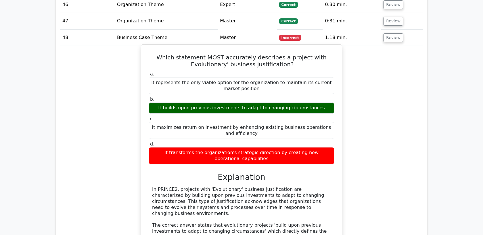
scroll to position [1460, 0]
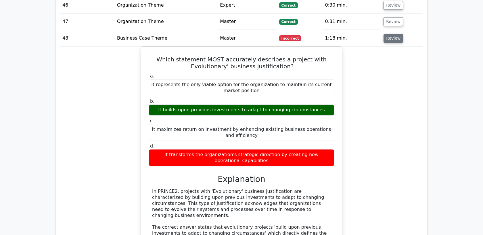
click at [392, 34] on button "Review" at bounding box center [393, 38] width 20 height 9
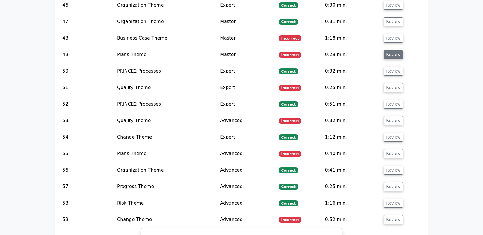
click at [396, 53] on button "Review" at bounding box center [393, 54] width 20 height 9
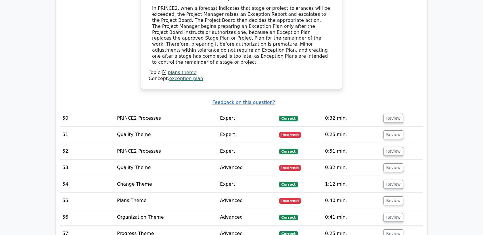
scroll to position [1646, 0]
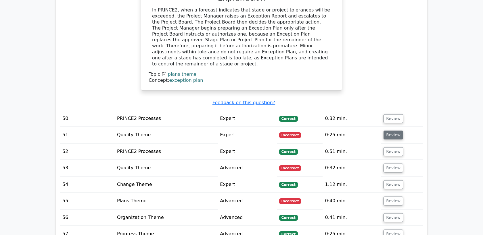
click at [392, 131] on button "Review" at bounding box center [393, 135] width 20 height 9
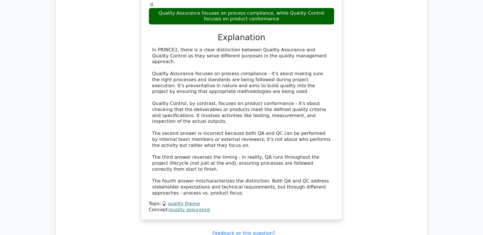
scroll to position [1889, 0]
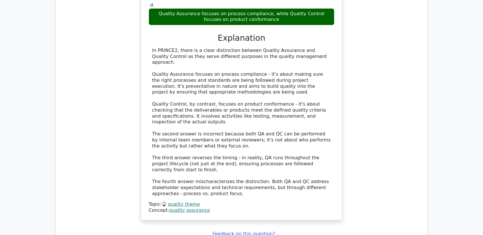
click at [186, 202] on link "quality theme" at bounding box center [184, 204] width 32 height 5
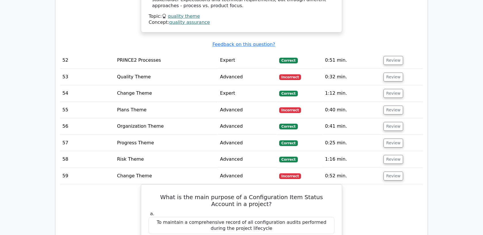
scroll to position [2082, 0]
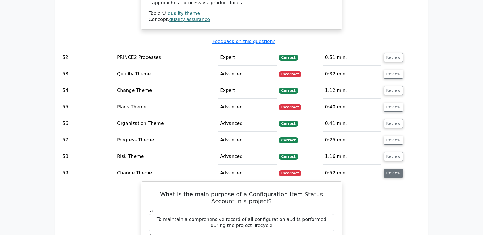
click at [389, 169] on button "Review" at bounding box center [393, 173] width 20 height 9
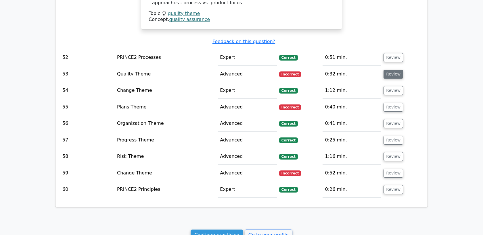
click at [389, 70] on button "Review" at bounding box center [393, 74] width 20 height 9
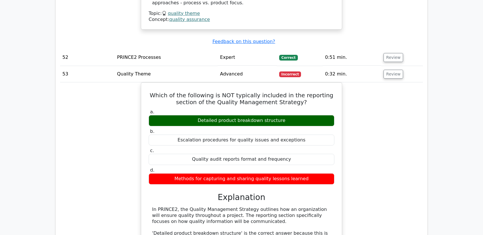
scroll to position [2102, 0]
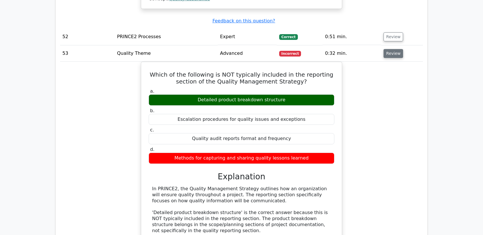
click at [390, 49] on button "Review" at bounding box center [393, 53] width 20 height 9
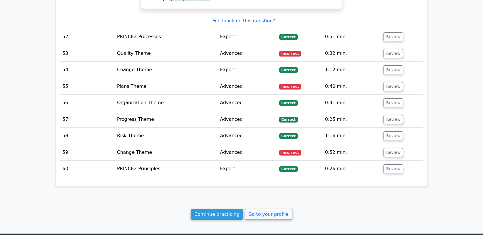
click at [390, 78] on td "Review" at bounding box center [402, 86] width 42 height 16
click at [390, 82] on button "Review" at bounding box center [393, 86] width 20 height 9
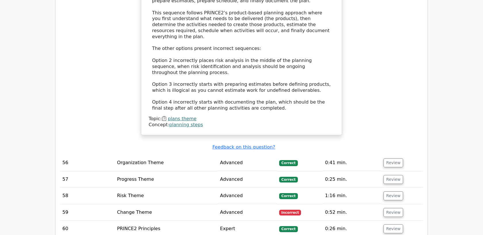
scroll to position [2351, 0]
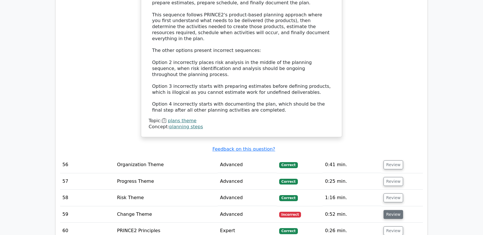
click at [392, 210] on button "Review" at bounding box center [393, 214] width 20 height 9
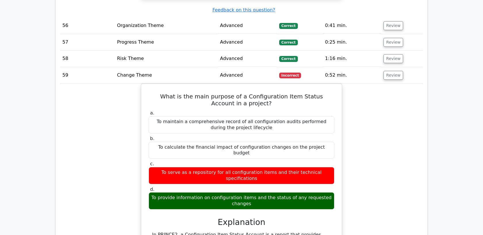
scroll to position [2767, 0]
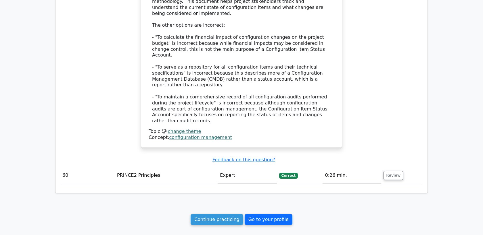
click at [273, 214] on link "Go to your profile" at bounding box center [269, 219] width 48 height 11
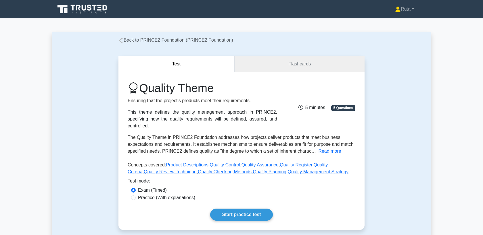
click at [256, 71] on link "Flashcards" at bounding box center [299, 64] width 130 height 16
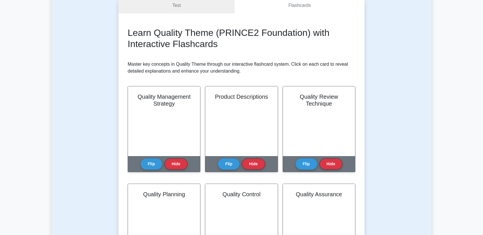
scroll to position [57, 0]
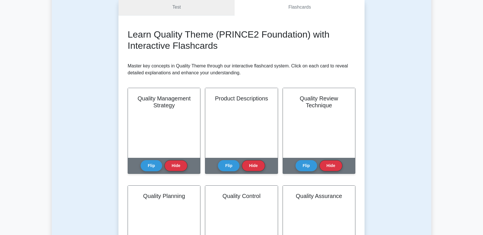
click at [166, 5] on link "Test" at bounding box center [176, 7] width 116 height 16
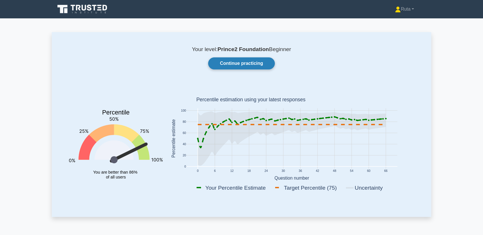
click at [243, 58] on link "Continue practicing" at bounding box center [241, 63] width 67 height 12
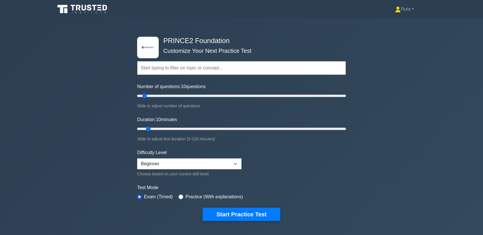
click at [68, 10] on icon at bounding box center [82, 9] width 55 height 11
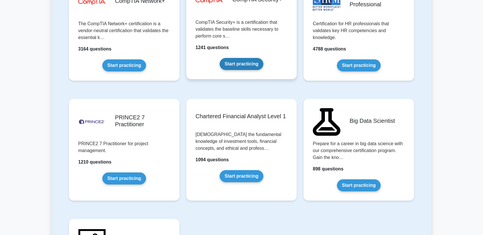
scroll to position [278, 0]
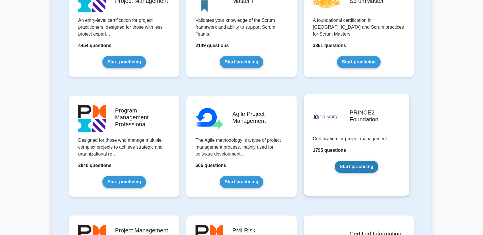
click at [358, 166] on link "Start practicing" at bounding box center [355, 167] width 43 height 12
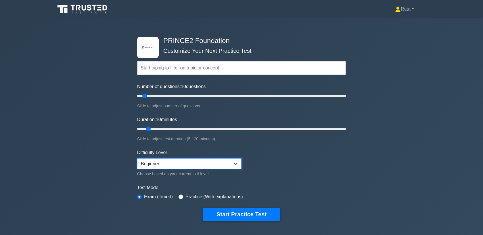
click at [216, 164] on select "Beginner Intermediate Expert" at bounding box center [189, 164] width 104 height 11
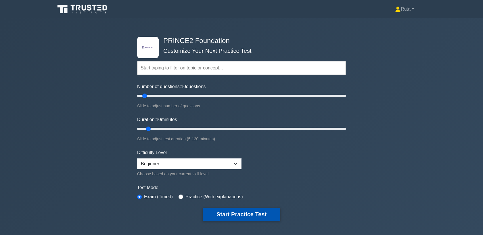
click at [229, 213] on button "Start Practice Test" at bounding box center [242, 214] width 78 height 13
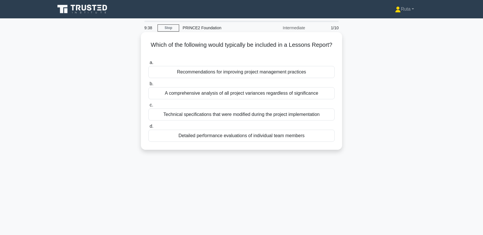
click at [263, 75] on div "Recommendations for improving project management practices" at bounding box center [241, 72] width 186 height 12
click at [148, 65] on input "a. Recommendations for improving project management practices" at bounding box center [148, 63] width 0 height 4
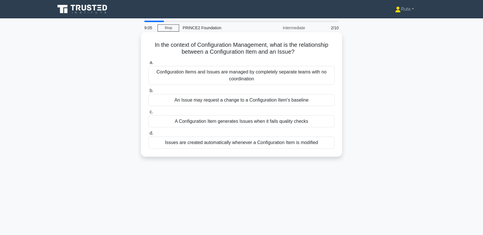
click at [259, 97] on div "An Issue may request a change to a Configuration Item's baseline" at bounding box center [241, 100] width 186 height 12
click at [148, 93] on input "b. An Issue may request a change to a Configuration Item's baseline" at bounding box center [148, 91] width 0 height 4
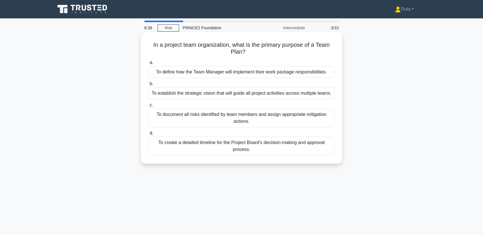
click at [259, 75] on div "To define how the Team Manager will implement their work package responsibiliti…" at bounding box center [241, 72] width 186 height 12
click at [148, 65] on input "a. To define how the Team Manager will implement their work package responsibil…" at bounding box center [148, 63] width 0 height 4
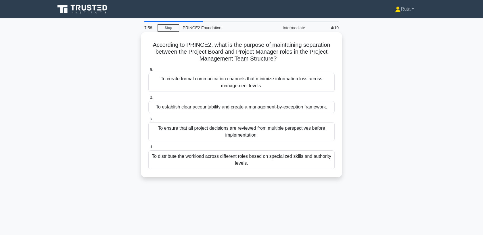
click at [252, 103] on div "To establish clear accountability and create a management-by-exception framewor…" at bounding box center [241, 107] width 186 height 12
click at [148, 100] on input "b. To establish clear accountability and create a management-by-exception frame…" at bounding box center [148, 98] width 0 height 4
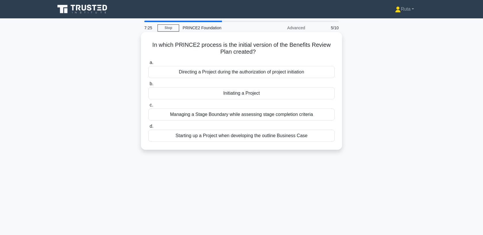
click at [258, 95] on div "Initiating a Project" at bounding box center [241, 93] width 186 height 12
click at [148, 86] on input "b. Initiating a Project" at bounding box center [148, 84] width 0 height 4
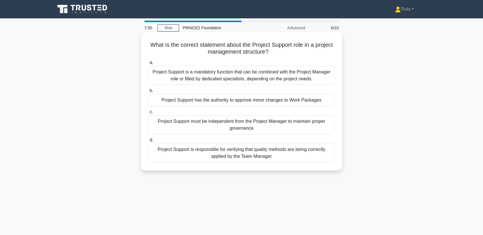
click at [259, 75] on div "Project Support is a mandatory function that can be combined with the Project M…" at bounding box center [241, 75] width 186 height 19
click at [148, 65] on input "a. Project Support is a mandatory function that can be combined with the Projec…" at bounding box center [148, 63] width 0 height 4
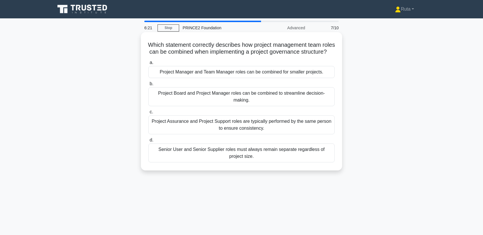
click at [259, 76] on div "Project Manager and Team Manager roles can be combined for smaller projects." at bounding box center [241, 72] width 186 height 12
click at [148, 65] on input "a. Project Manager and Team Manager roles can be combined for smaller projects." at bounding box center [148, 63] width 0 height 4
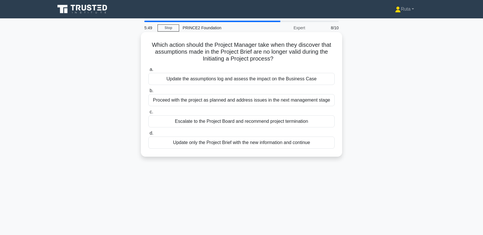
click at [240, 122] on div "Escalate to the Project Board and recommend project termination" at bounding box center [241, 122] width 186 height 12
click at [148, 114] on input "c. Escalate to the Project Board and recommend project termination" at bounding box center [148, 112] width 0 height 4
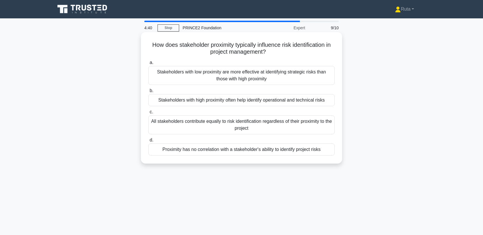
click at [241, 150] on div "Proximity has no correlation with a stakeholder's ability to identify project r…" at bounding box center [241, 150] width 186 height 12
click at [148, 142] on input "d. Proximity has no correlation with a stakeholder's ability to identify projec…" at bounding box center [148, 140] width 0 height 4
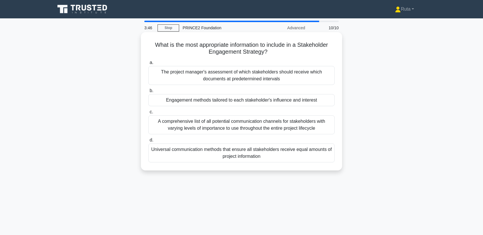
click at [235, 148] on div "Universal communication methods that ensure all stakeholders receive equal amou…" at bounding box center [241, 153] width 186 height 19
click at [148, 142] on input "d. Universal communication methods that ensure all stakeholders receive equal a…" at bounding box center [148, 140] width 0 height 4
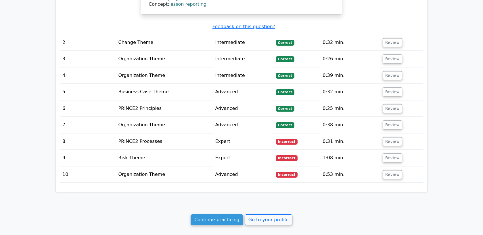
scroll to position [601, 0]
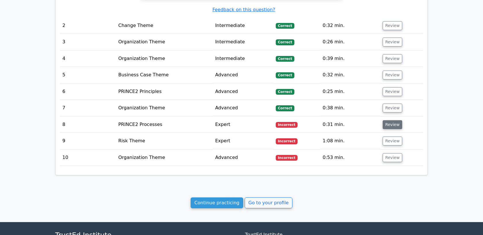
click at [389, 120] on button "Review" at bounding box center [392, 124] width 20 height 9
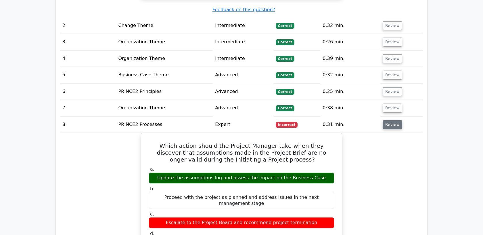
click at [384, 120] on button "Review" at bounding box center [392, 124] width 20 height 9
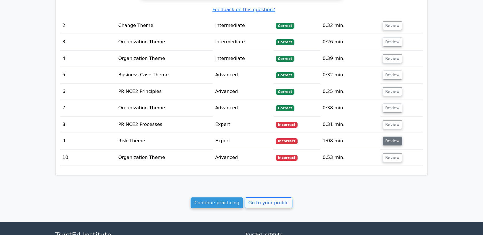
click at [384, 137] on button "Review" at bounding box center [392, 141] width 20 height 9
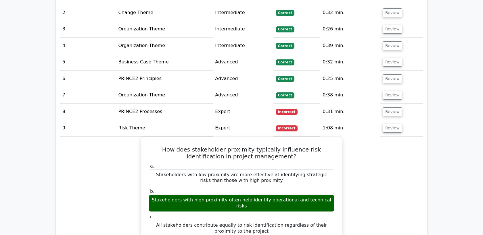
scroll to position [614, 0]
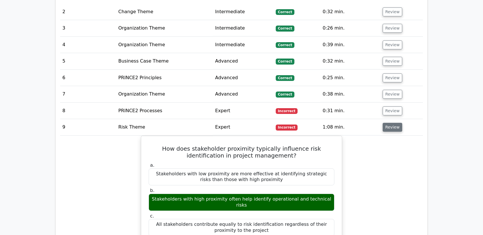
click at [387, 123] on button "Review" at bounding box center [392, 127] width 20 height 9
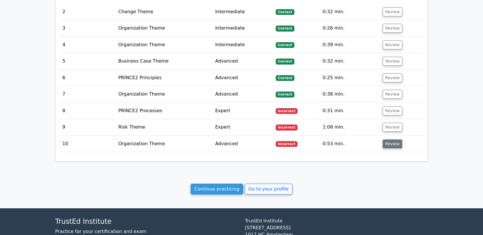
click at [389, 140] on button "Review" at bounding box center [392, 144] width 20 height 9
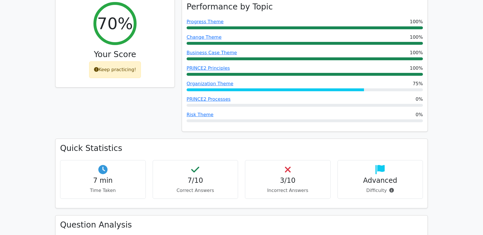
scroll to position [0, 0]
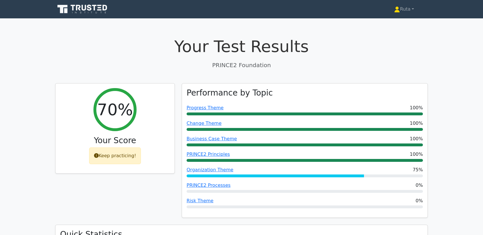
click at [84, 5] on icon at bounding box center [82, 9] width 55 height 11
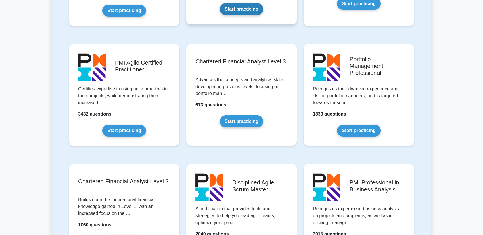
scroll to position [278, 0]
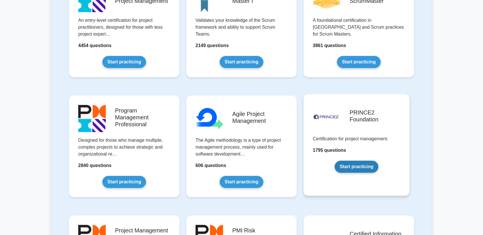
click at [336, 161] on link "Start practicing" at bounding box center [355, 167] width 43 height 12
